Goal: Task Accomplishment & Management: Manage account settings

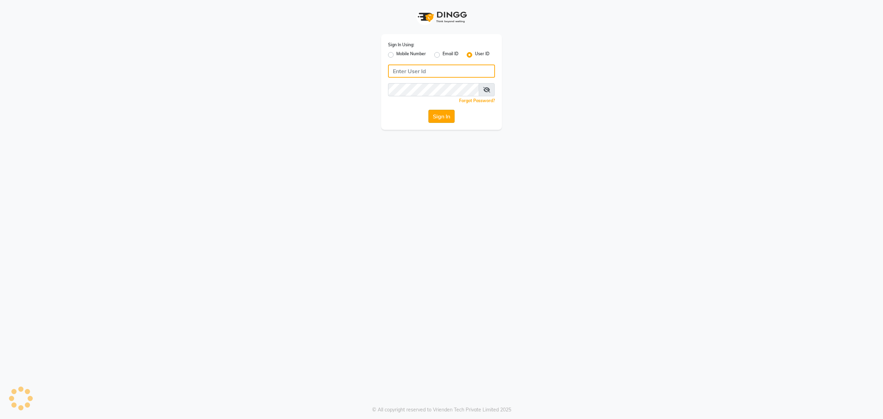
type input "7828504588"
click at [442, 117] on button "Sign In" at bounding box center [441, 116] width 26 height 13
click at [396, 54] on label "Mobile Number" at bounding box center [411, 55] width 30 height 8
click at [396, 54] on input "Mobile Number" at bounding box center [398, 53] width 4 height 4
radio input "true"
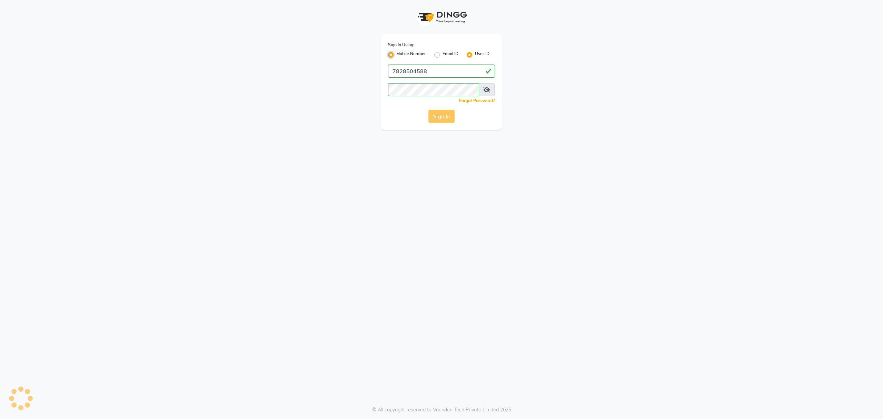
radio input "false"
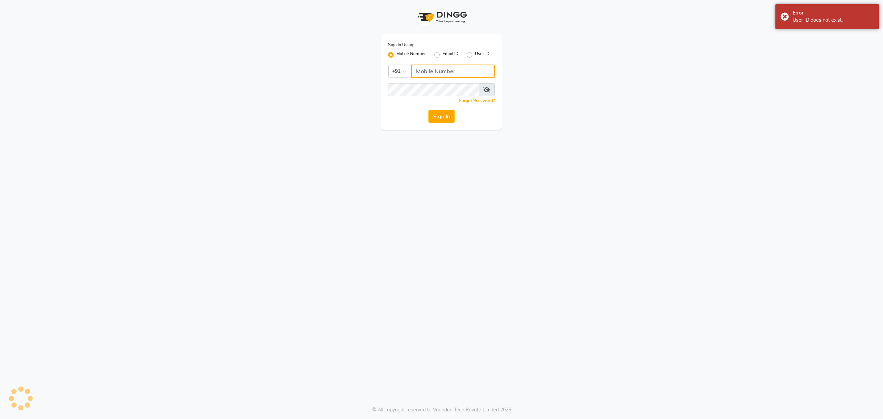
click at [439, 71] on input "Username" at bounding box center [453, 71] width 84 height 13
type input "7828504588"
click at [440, 116] on button "Sign In" at bounding box center [441, 116] width 26 height 13
click at [486, 88] on icon at bounding box center [486, 90] width 7 height 6
click at [486, 88] on icon at bounding box center [487, 90] width 6 height 6
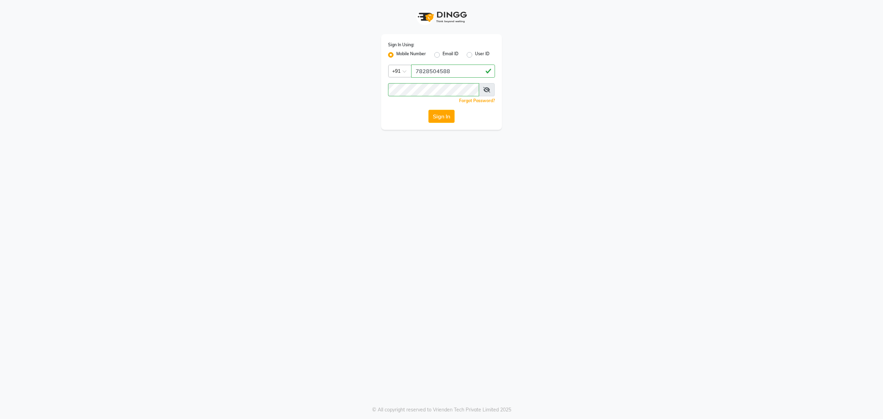
click at [486, 89] on icon at bounding box center [486, 90] width 7 height 6
drag, startPoint x: 453, startPoint y: 72, endPoint x: 412, endPoint y: 79, distance: 41.5
click at [412, 79] on div "Sign In Using: Mobile Number Email ID User ID Country Code × +91 7828504588 Rem…" at bounding box center [441, 82] width 121 height 96
click at [407, 130] on div "Sign In Using: Mobile Number Email ID User ID Country Code × +91 7828504588 Rem…" at bounding box center [441, 82] width 121 height 96
click at [440, 112] on button "Sign In" at bounding box center [441, 116] width 26 height 13
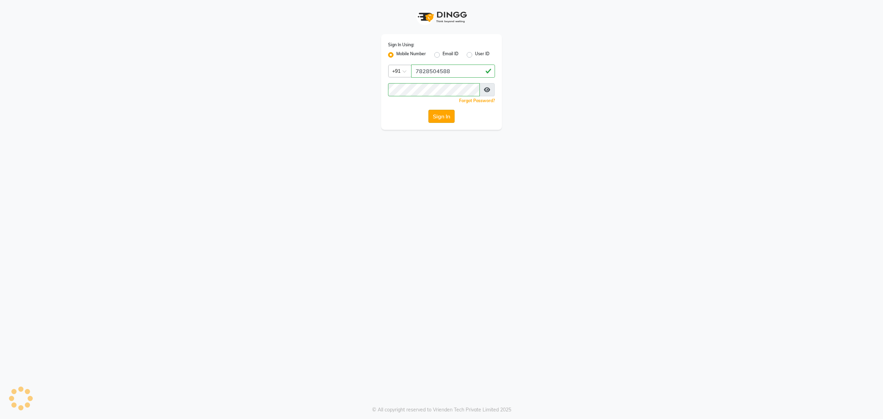
click at [437, 118] on button "Sign In" at bounding box center [441, 116] width 26 height 13
click at [442, 116] on button "Sign In" at bounding box center [441, 116] width 26 height 13
click at [445, 115] on button "Sign In" at bounding box center [441, 116] width 26 height 13
click at [444, 118] on button "Sign In" at bounding box center [441, 116] width 26 height 13
